Goal: Use online tool/utility: Utilize a website feature to perform a specific function

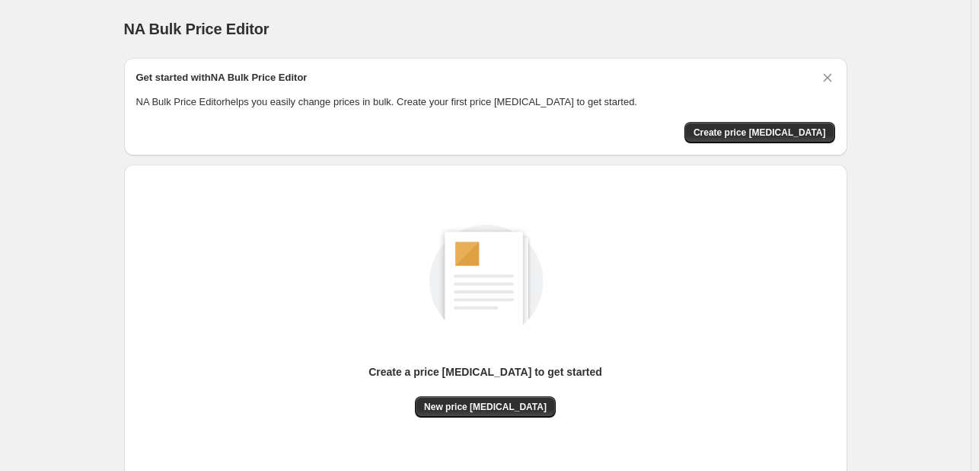
click at [477, 394] on div "Create a price [MEDICAL_DATA] to get started" at bounding box center [486, 380] width 234 height 32
click at [481, 403] on span "New price [MEDICAL_DATA]" at bounding box center [485, 407] width 123 height 12
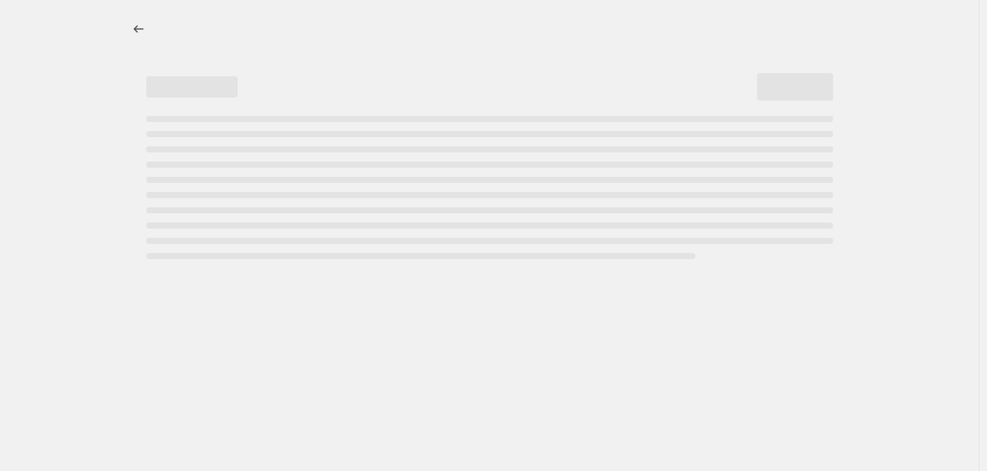
select select "percentage"
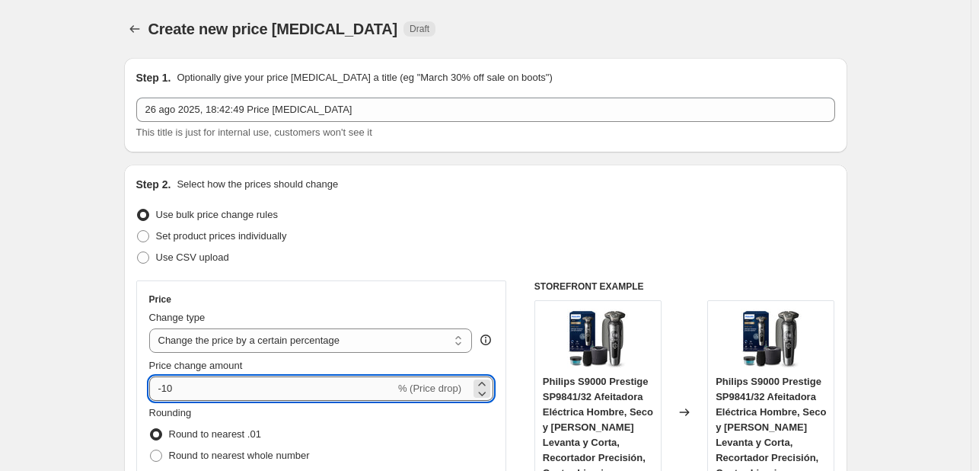
click at [286, 386] on input "-10" at bounding box center [272, 388] width 246 height 24
type input "-1"
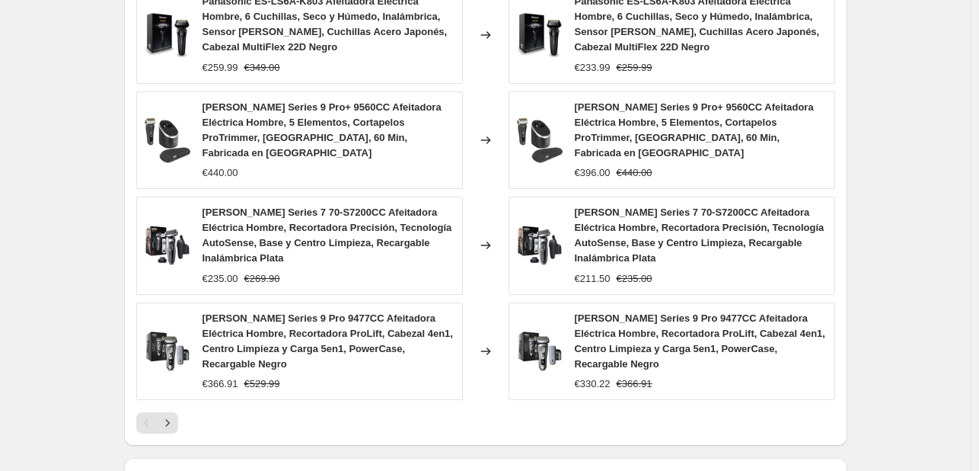
scroll to position [1197, 0]
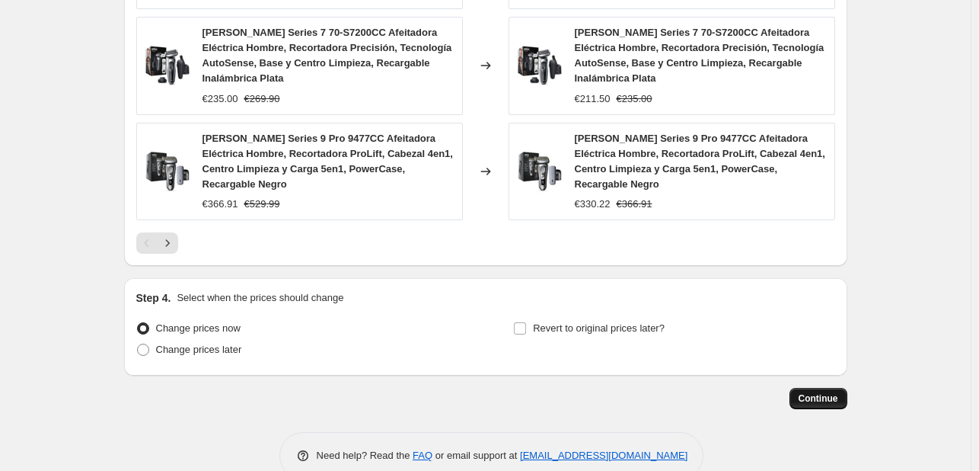
type input "-34"
click at [821, 388] on button "Continue" at bounding box center [819, 398] width 58 height 21
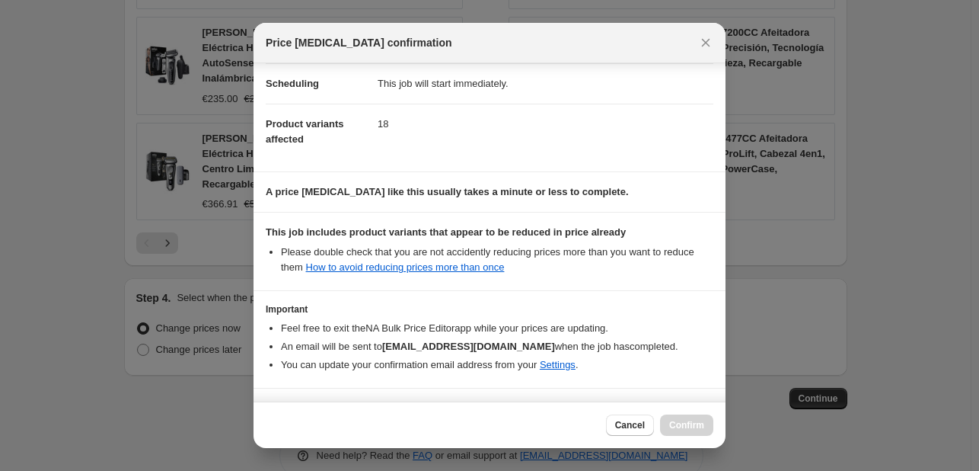
scroll to position [169, 0]
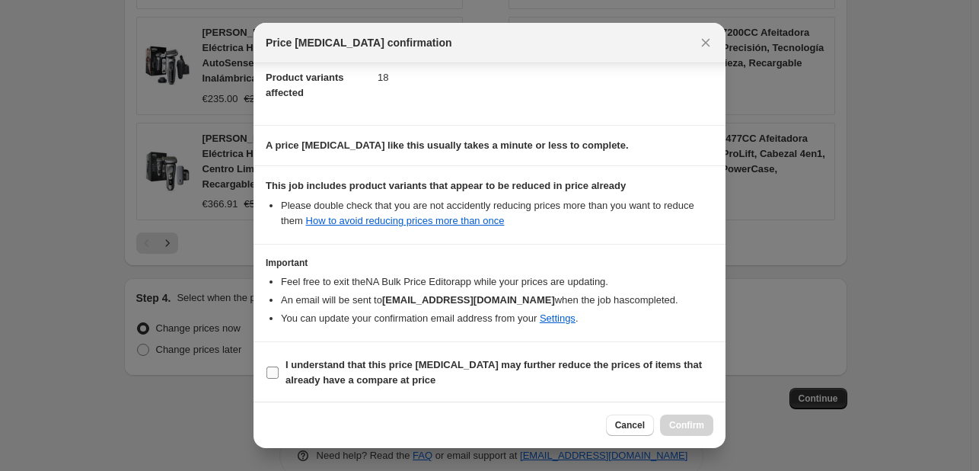
click at [385, 370] on span "I understand that this price change job may further reduce the prices of items …" at bounding box center [500, 372] width 428 height 30
click at [279, 370] on input "I understand that this price change job may further reduce the prices of items …" at bounding box center [273, 372] width 12 height 12
checkbox input "true"
click at [672, 420] on span "Confirm" at bounding box center [686, 425] width 35 height 12
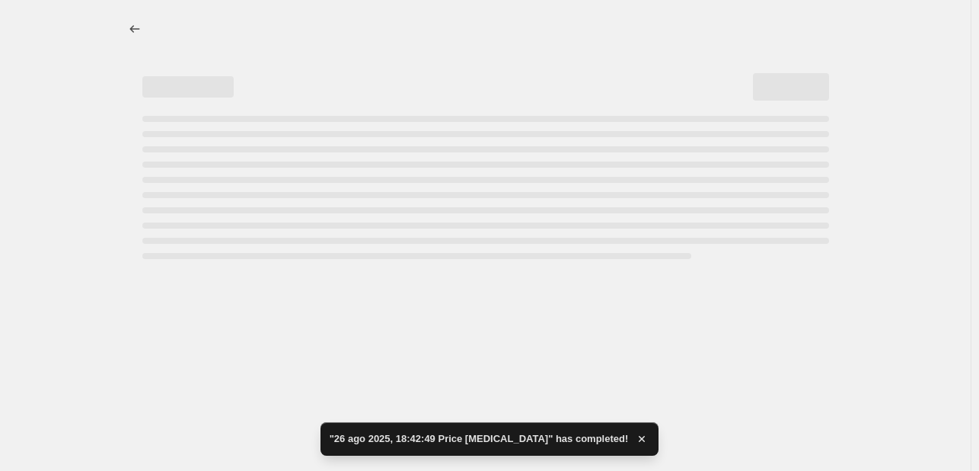
select select "percentage"
